Goal: Check status: Check status

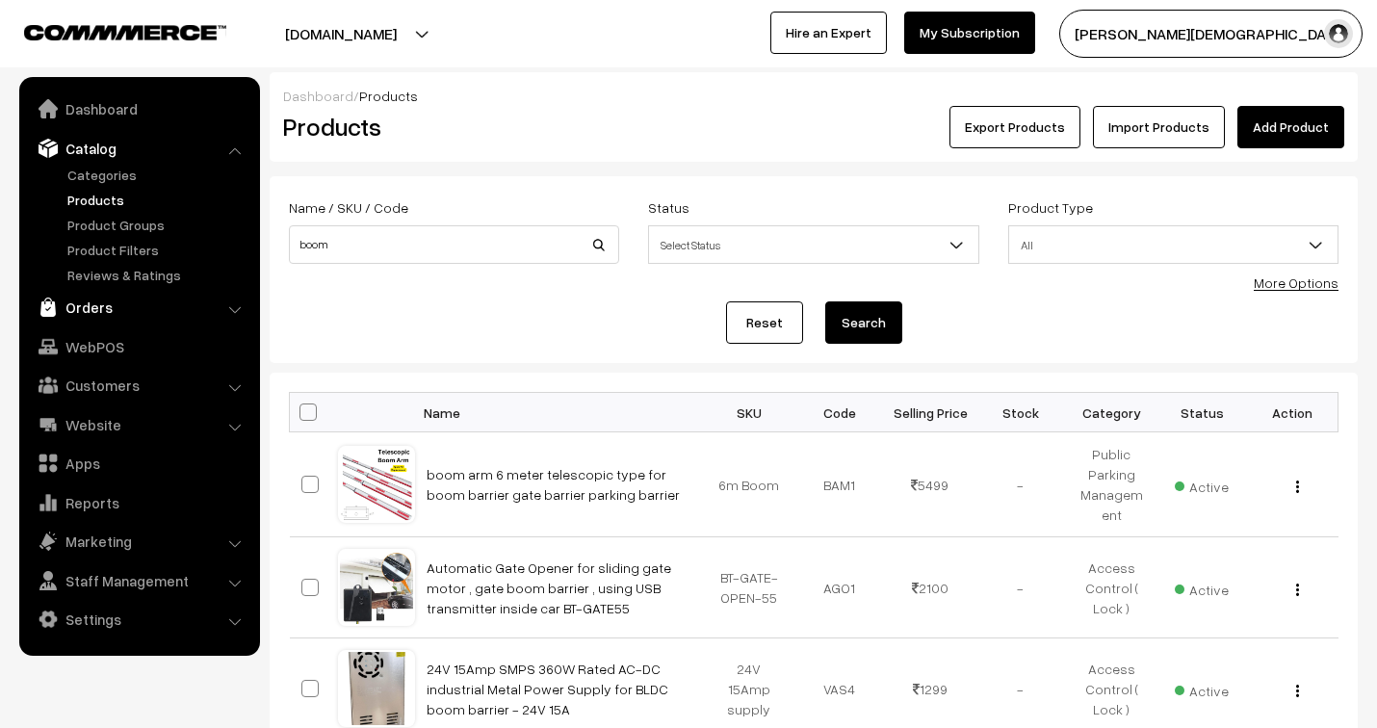
click at [92, 305] on link "Orders" at bounding box center [138, 307] width 229 height 35
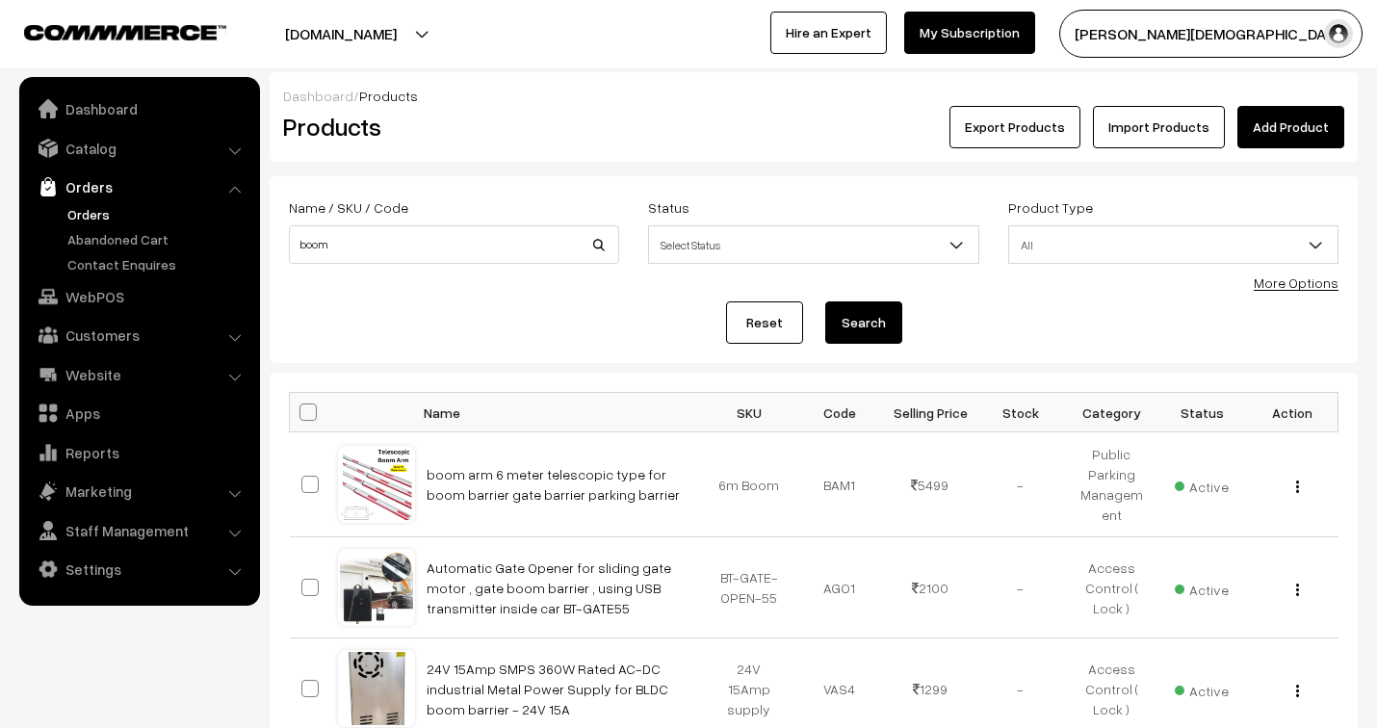
click at [87, 207] on link "Orders" at bounding box center [158, 214] width 191 height 20
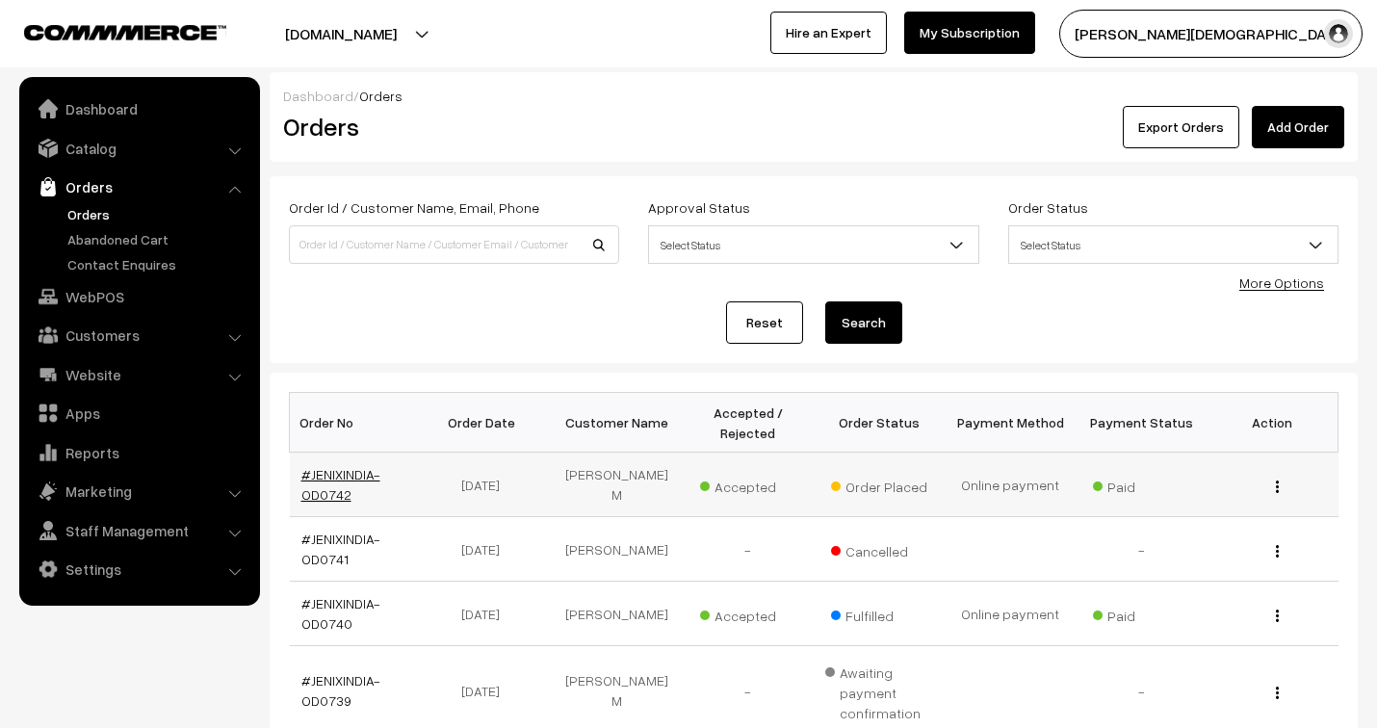
click at [349, 473] on link "#JENIXINDIA-OD0742" at bounding box center [341, 484] width 79 height 37
